Goal: Navigation & Orientation: Find specific page/section

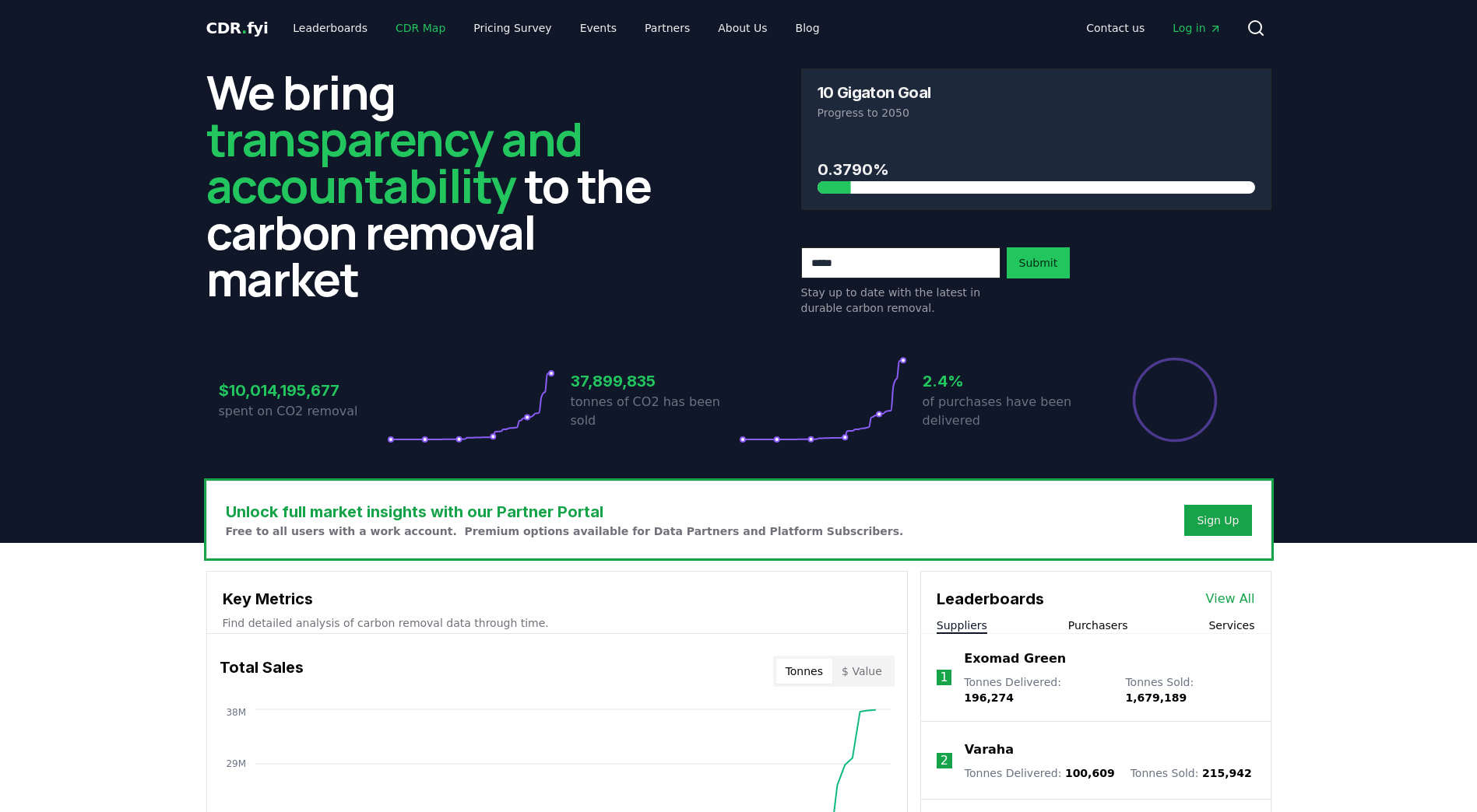
click at [393, 38] on link "CDR Map" at bounding box center [420, 28] width 75 height 28
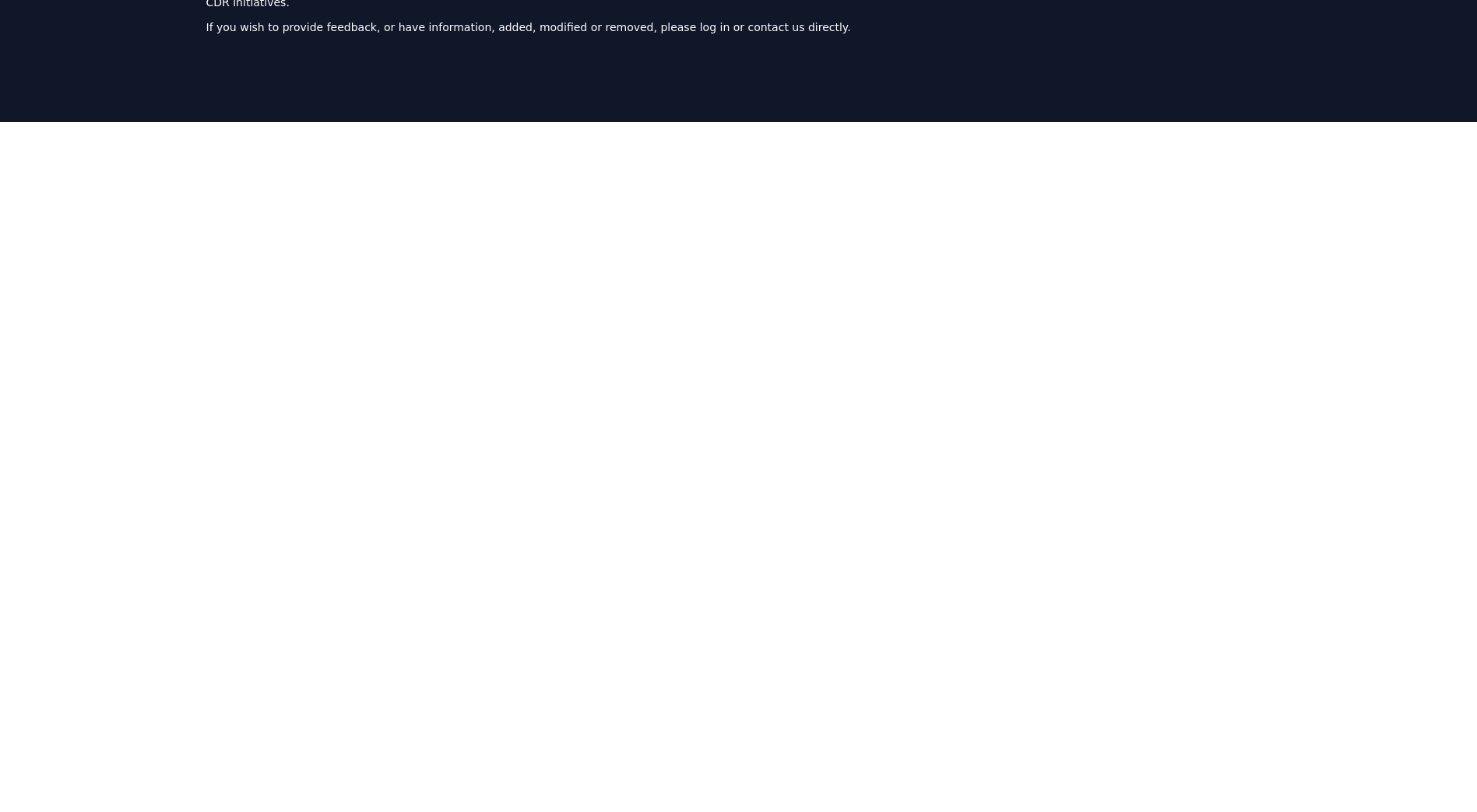
scroll to position [125, 0]
drag, startPoint x: 163, startPoint y: 305, endPoint x: 189, endPoint y: 366, distance: 66.3
click at [189, 366] on div at bounding box center [738, 510] width 1477 height 778
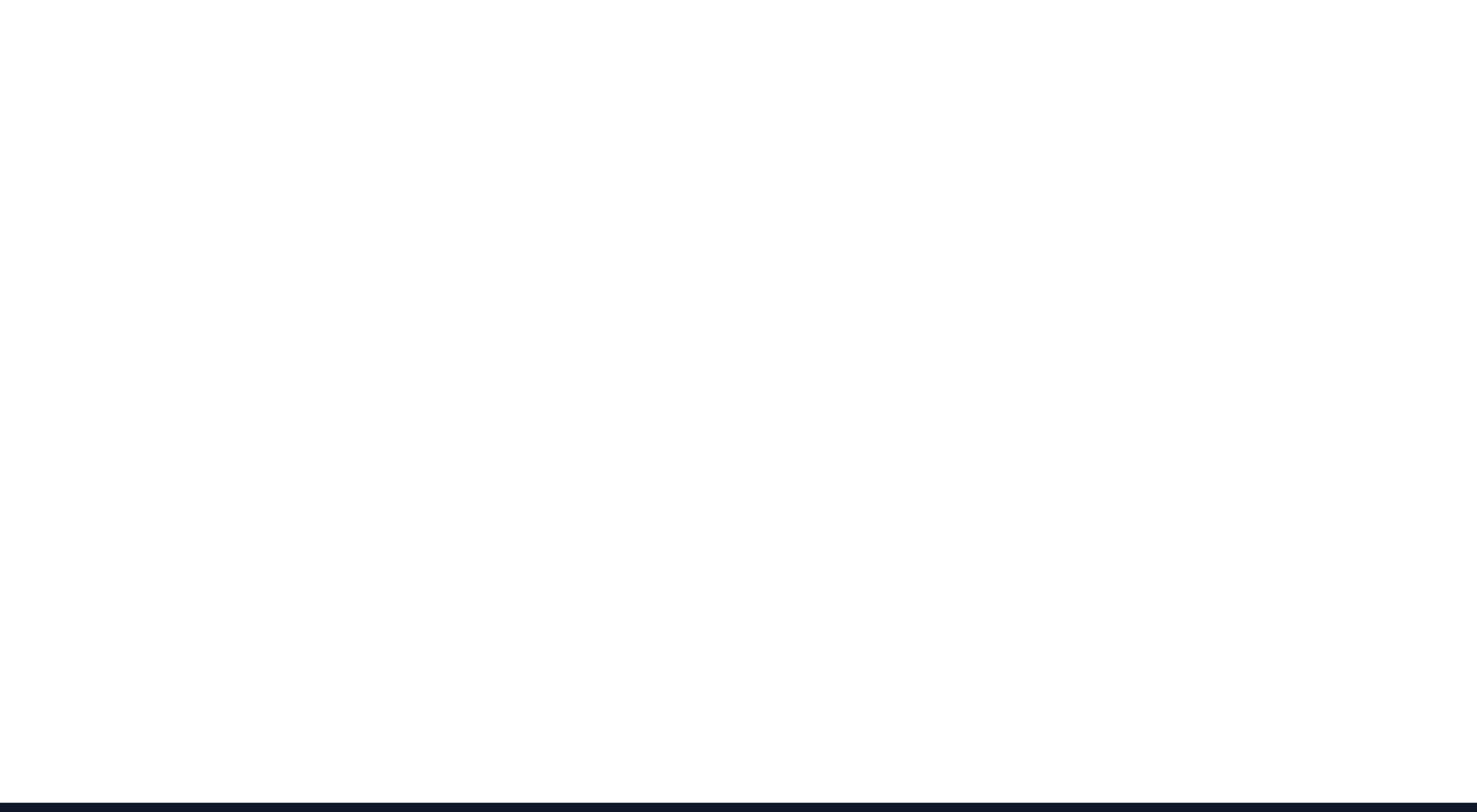
scroll to position [256, 0]
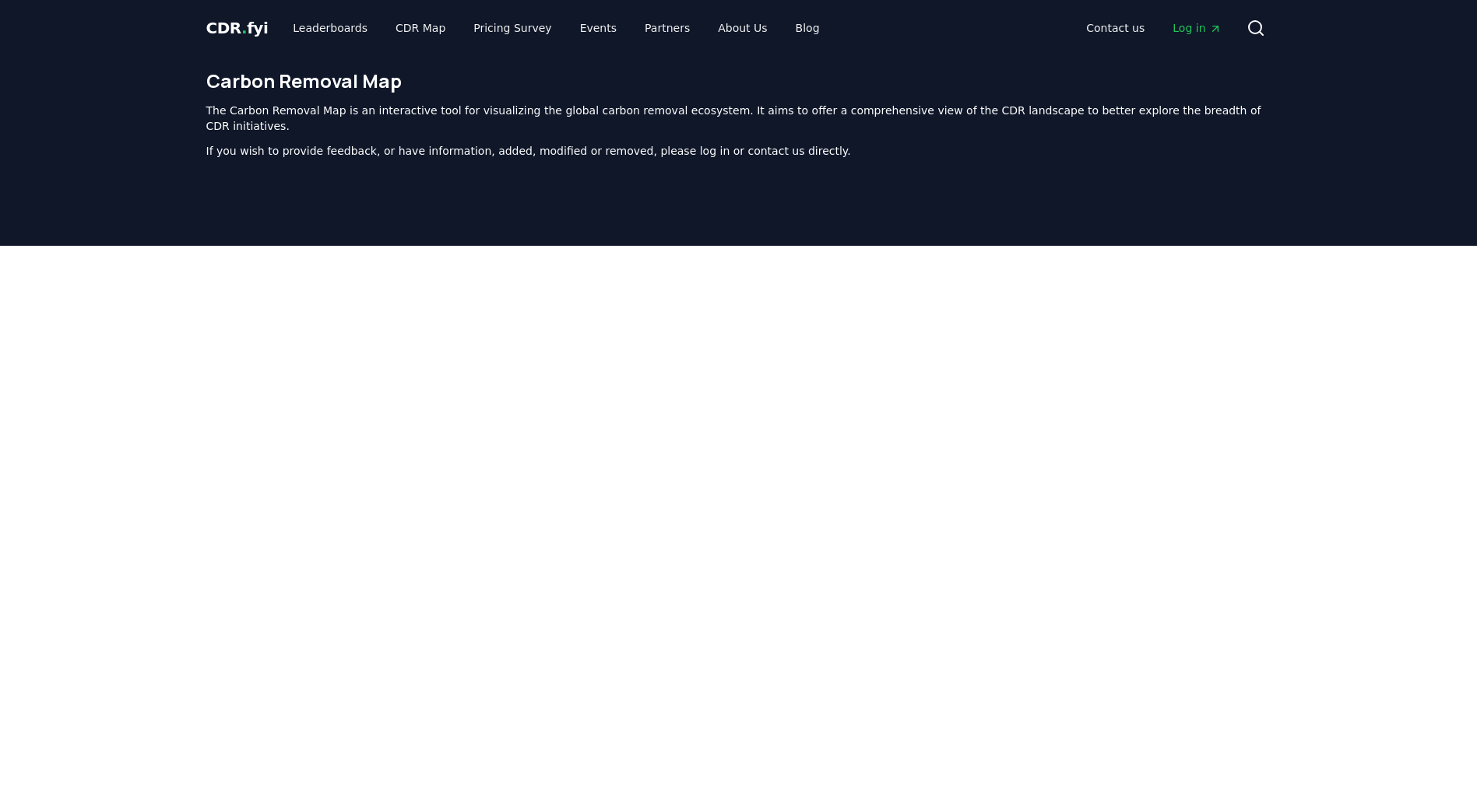
scroll to position [479, 0]
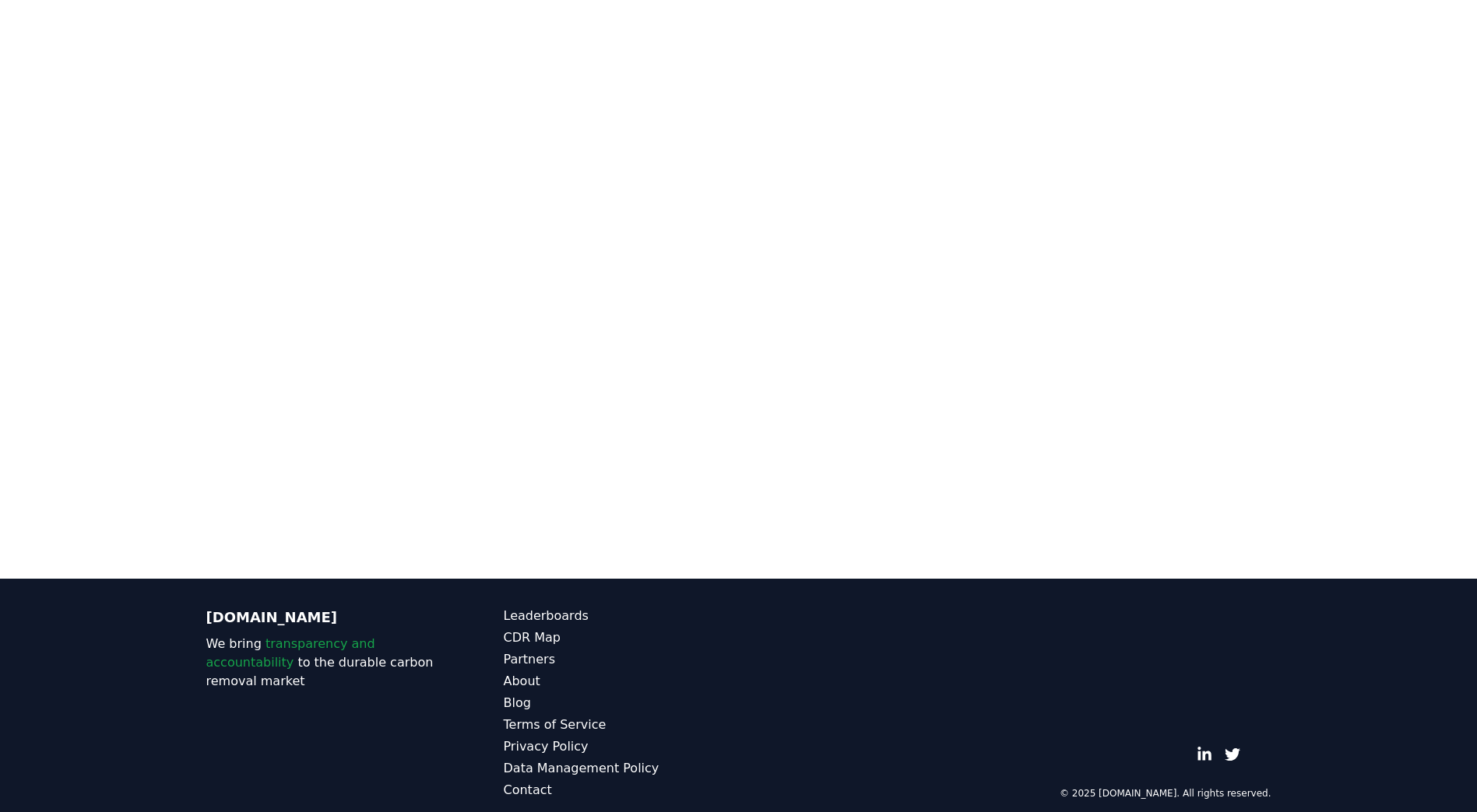
drag, startPoint x: 1324, startPoint y: 139, endPoint x: 1329, endPoint y: 201, distance: 62.2
click at [1329, 201] on div at bounding box center [738, 155] width 1477 height 778
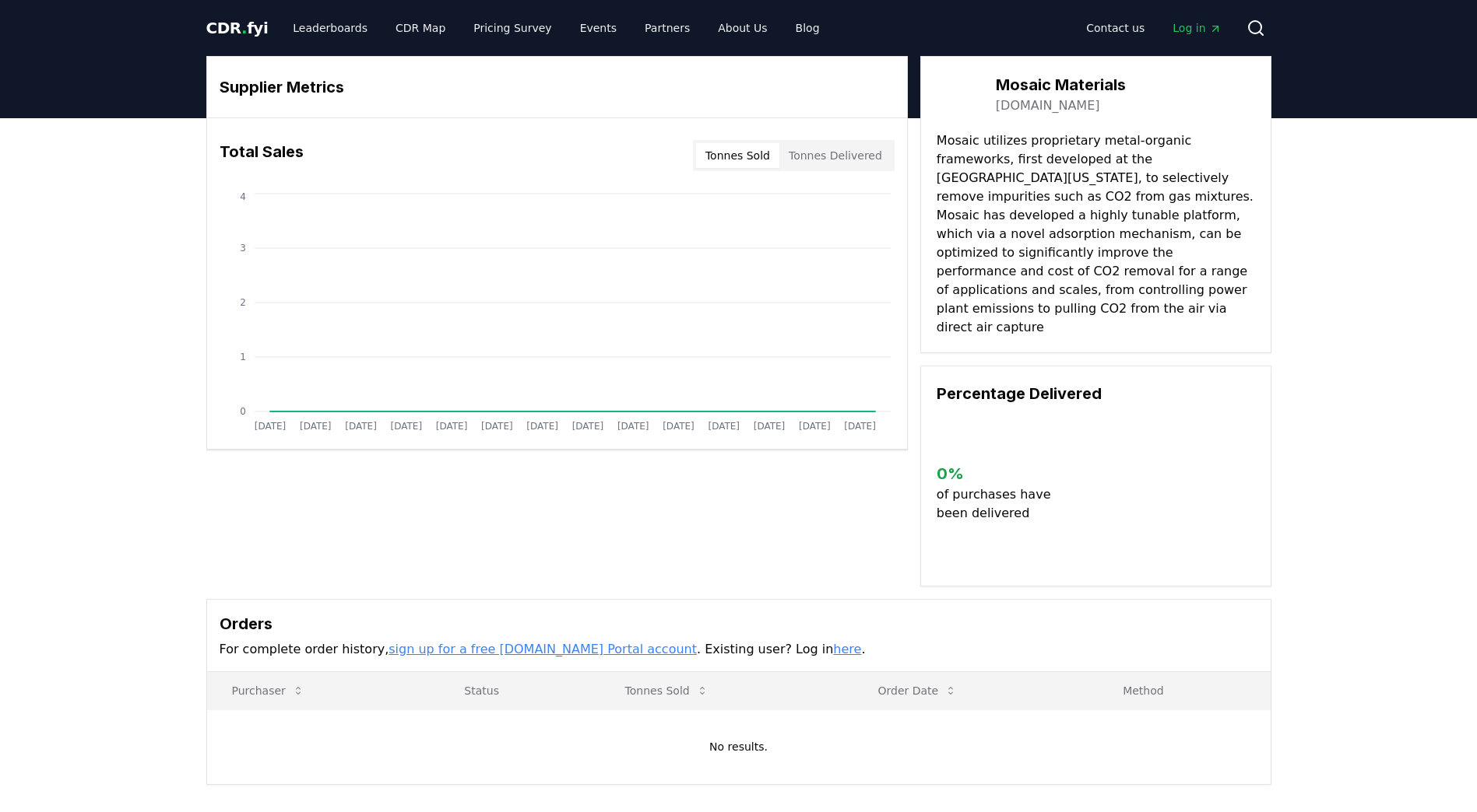
click at [1083, 108] on link "mosaicmaterials.com" at bounding box center [1047, 105] width 104 height 18
click at [632, 24] on link "Partners" at bounding box center [667, 28] width 70 height 28
